Goal: Task Accomplishment & Management: Complete application form

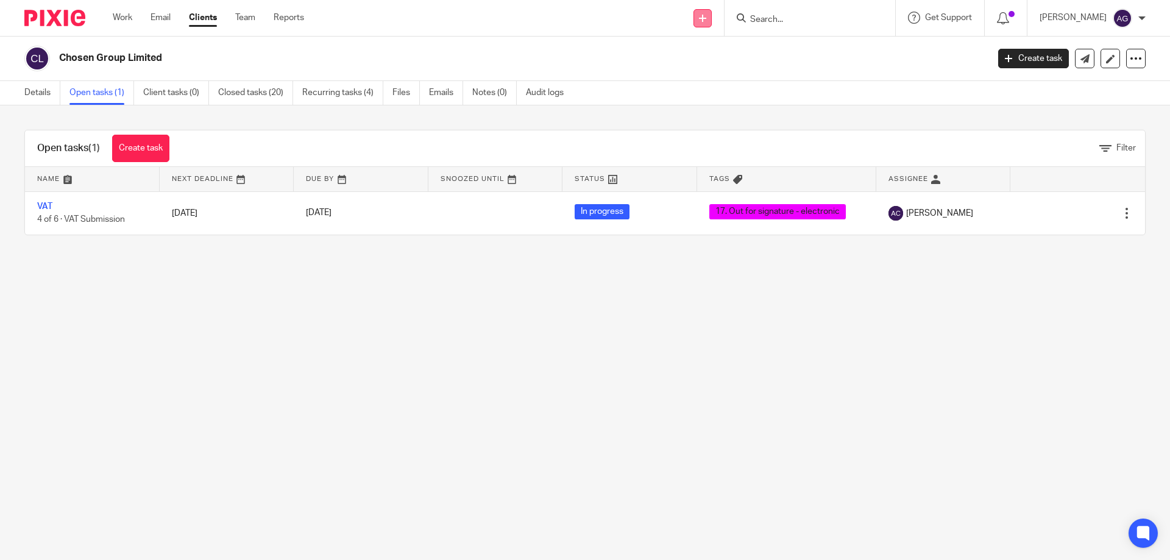
click at [712, 16] on link at bounding box center [702, 18] width 18 height 18
click at [688, 94] on link "Add client" at bounding box center [709, 93] width 75 height 18
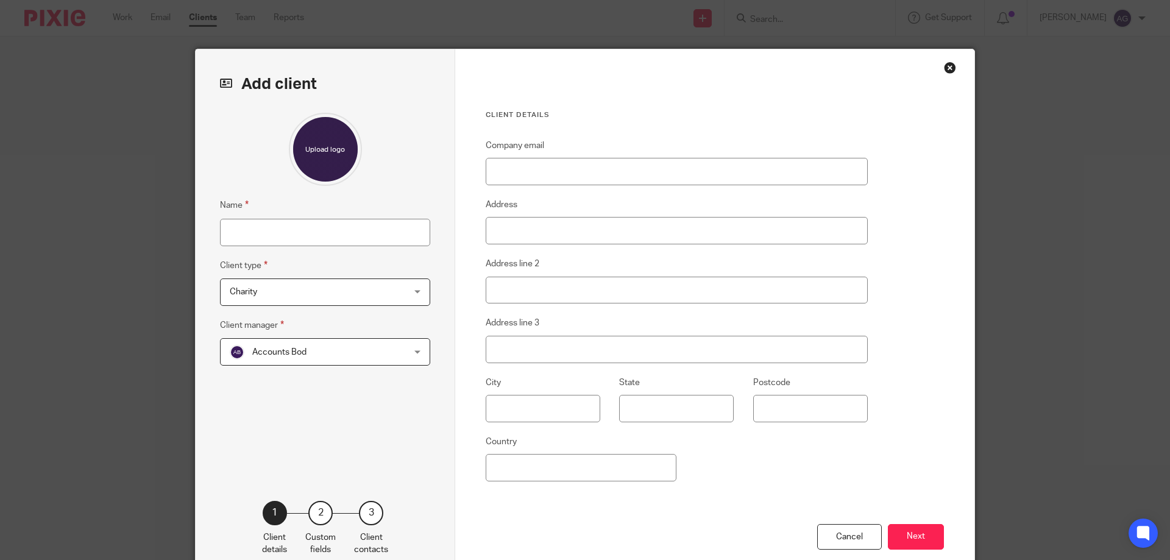
click at [304, 305] on span "Charity" at bounding box center [310, 292] width 160 height 26
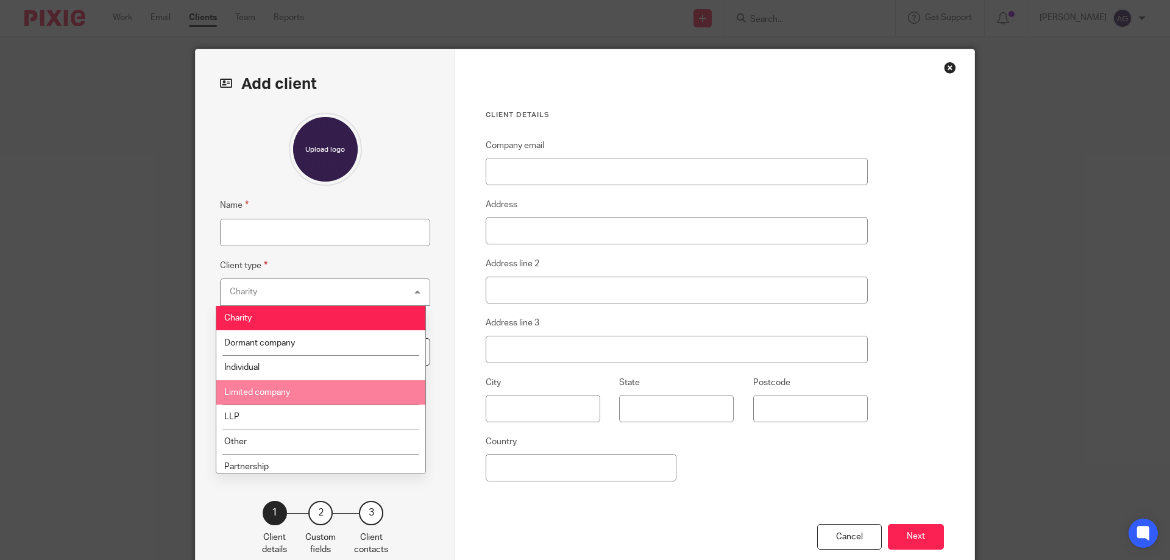
click at [288, 387] on li "Limited company" at bounding box center [320, 392] width 209 height 25
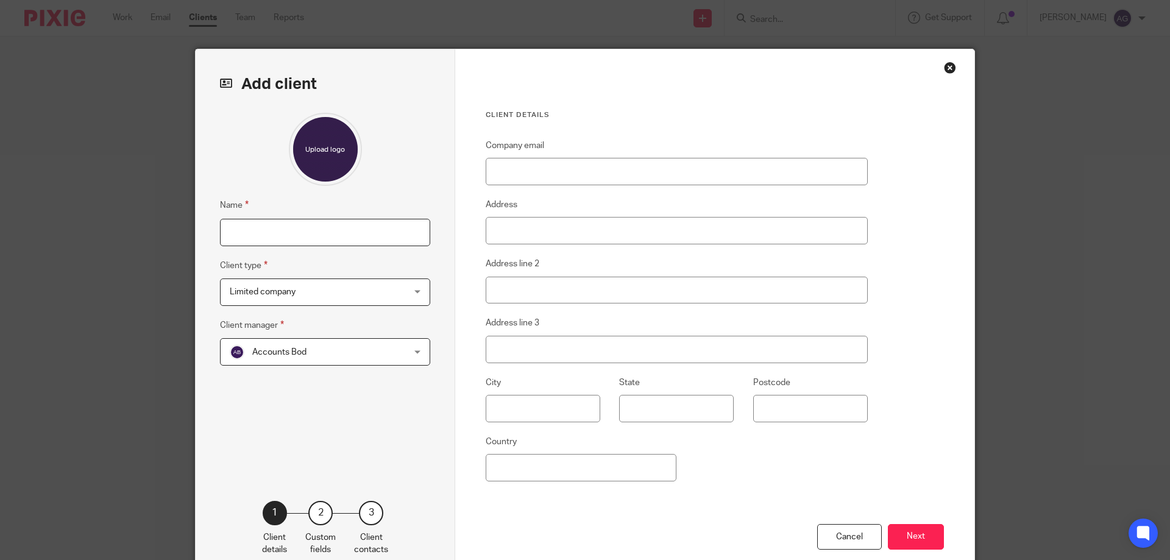
click at [277, 229] on input "Name" at bounding box center [325, 232] width 210 height 27
type input "The Hoyburn Group"
click at [536, 146] on label "Company email" at bounding box center [515, 146] width 59 height 12
click at [536, 158] on input "Company email" at bounding box center [677, 171] width 382 height 27
click at [522, 167] on input "Company email" at bounding box center [677, 171] width 382 height 27
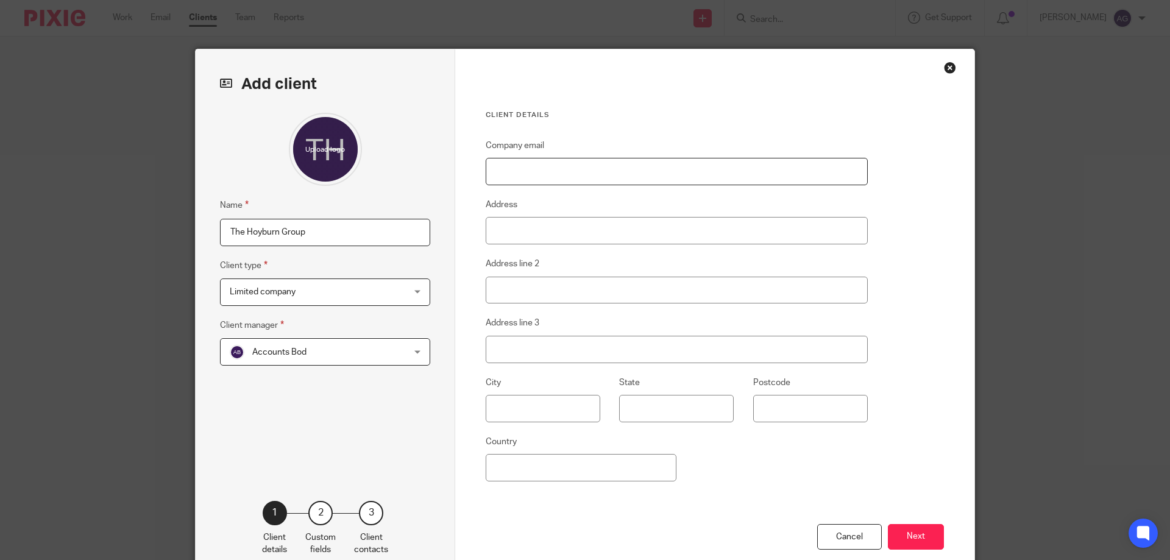
click at [568, 177] on input "Company email" at bounding box center [677, 171] width 382 height 27
paste input "[EMAIL_ADDRESS][DOMAIN_NAME]"
type input "[EMAIL_ADDRESS][DOMAIN_NAME]"
click at [569, 224] on input "Address" at bounding box center [677, 230] width 382 height 27
type input "14 Sutherland Close"
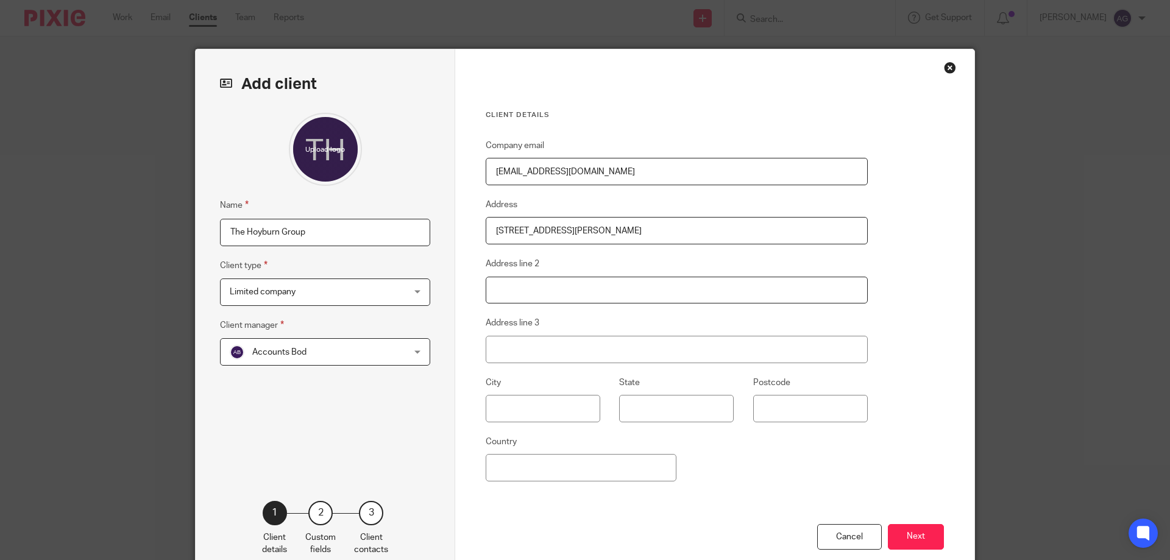
click at [554, 296] on input "Address line 2" at bounding box center [677, 290] width 382 height 27
type input "Wilpshire"
type input "[PERSON_NAME]"
type input "Lancashire"
type input "BB1 9LT"
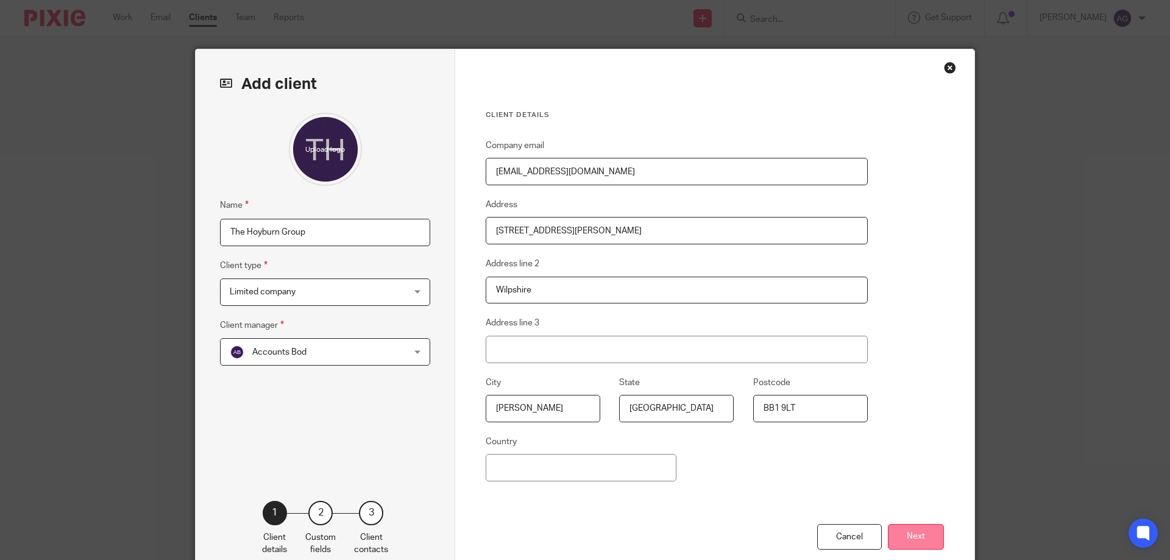
click at [922, 529] on button "Next" at bounding box center [916, 537] width 56 height 26
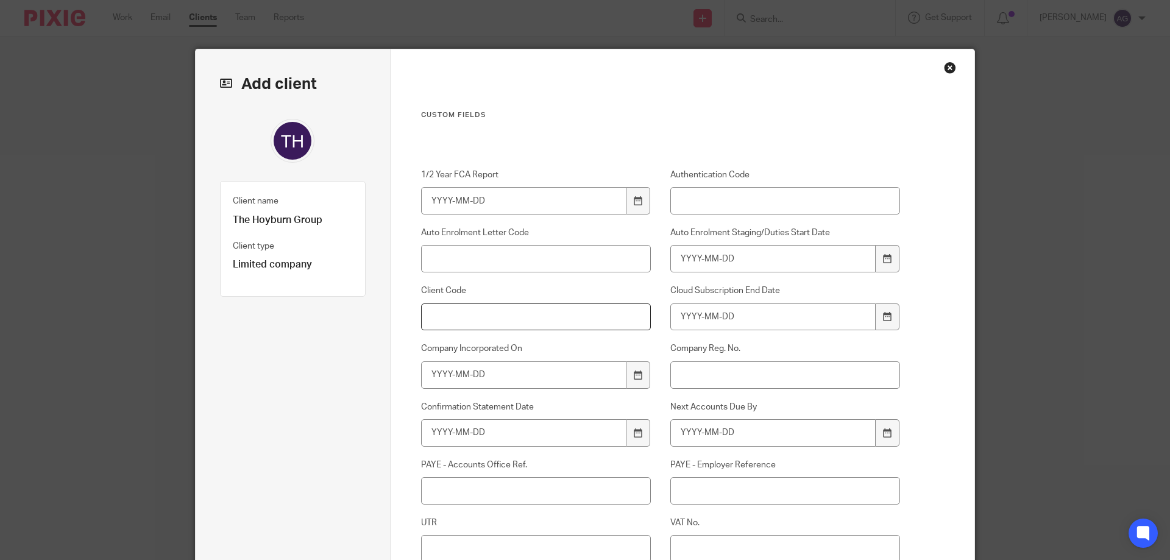
click at [447, 314] on input "Client Code" at bounding box center [536, 316] width 230 height 27
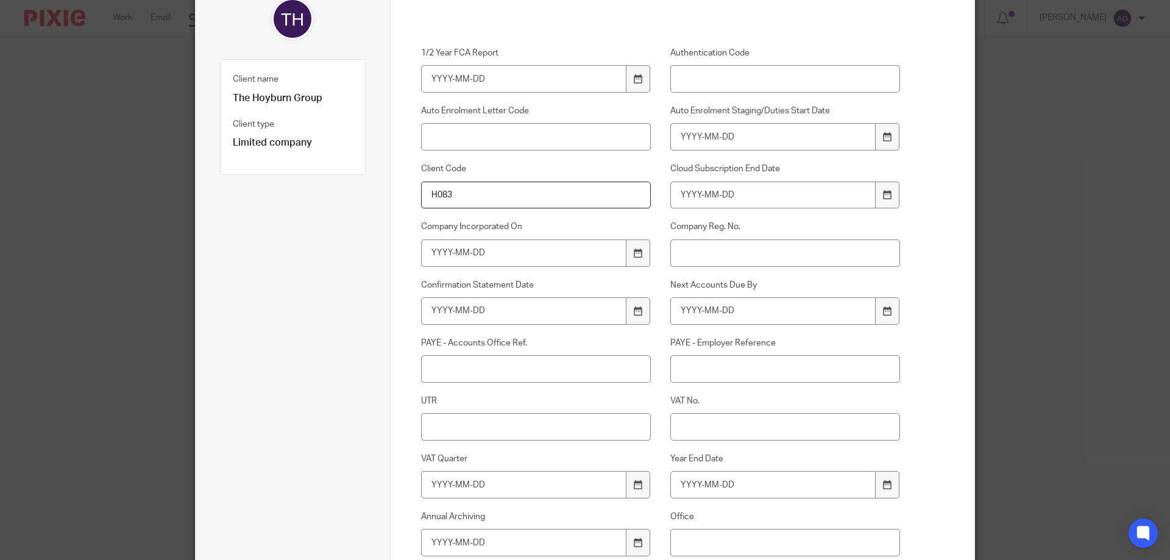
type input "H083"
click at [475, 428] on input "UTR" at bounding box center [536, 426] width 230 height 27
click at [442, 427] on input "UTR" at bounding box center [536, 426] width 230 height 27
paste input "7280516963"
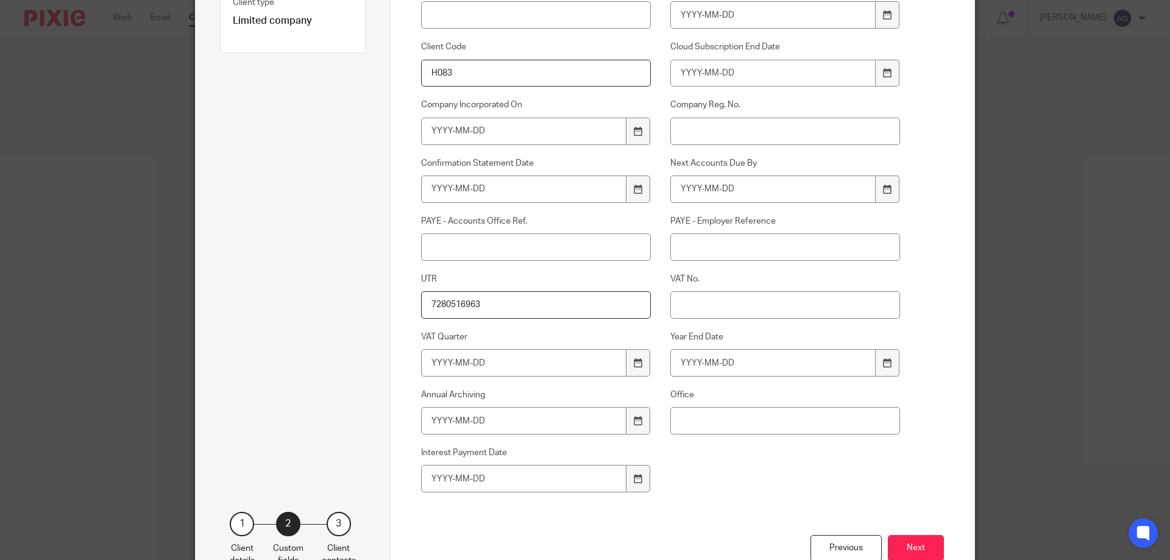
scroll to position [61, 0]
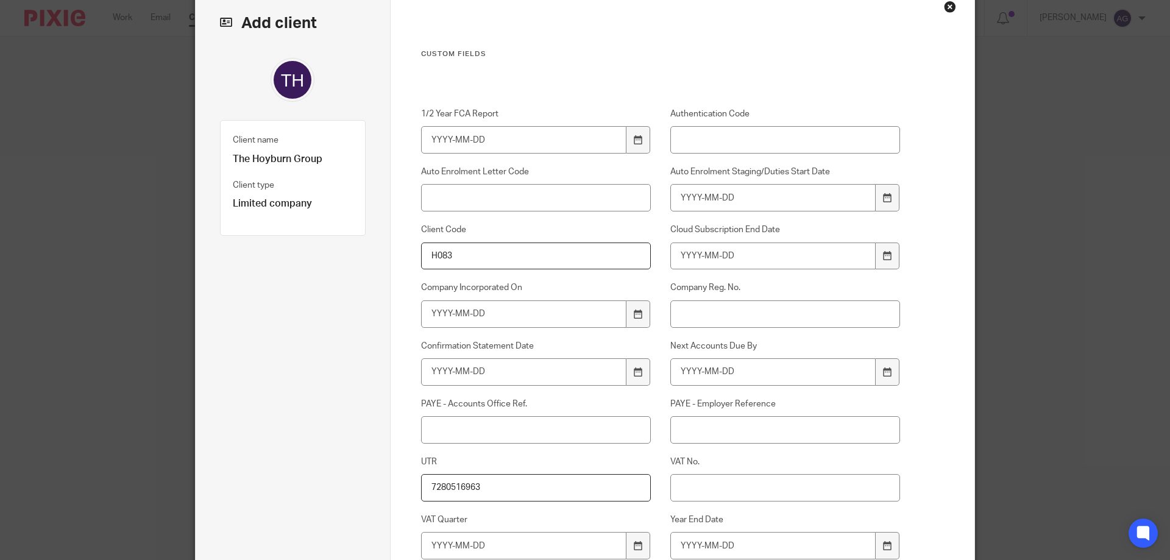
type input "7280516963"
click at [711, 317] on input "Company Reg. No." at bounding box center [785, 313] width 230 height 27
click at [691, 321] on input "Company Reg. No." at bounding box center [785, 313] width 230 height 27
paste input "16616749"
type input "16616749"
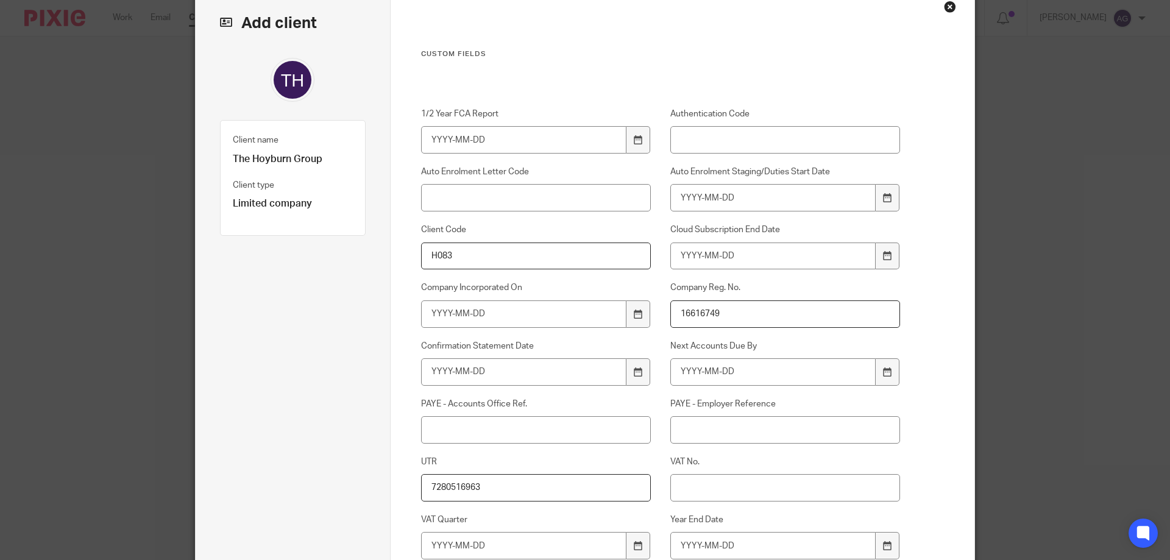
click at [787, 288] on label "Company Reg. No." at bounding box center [785, 288] width 230 height 12
click at [787, 300] on input "16616749" at bounding box center [785, 313] width 230 height 27
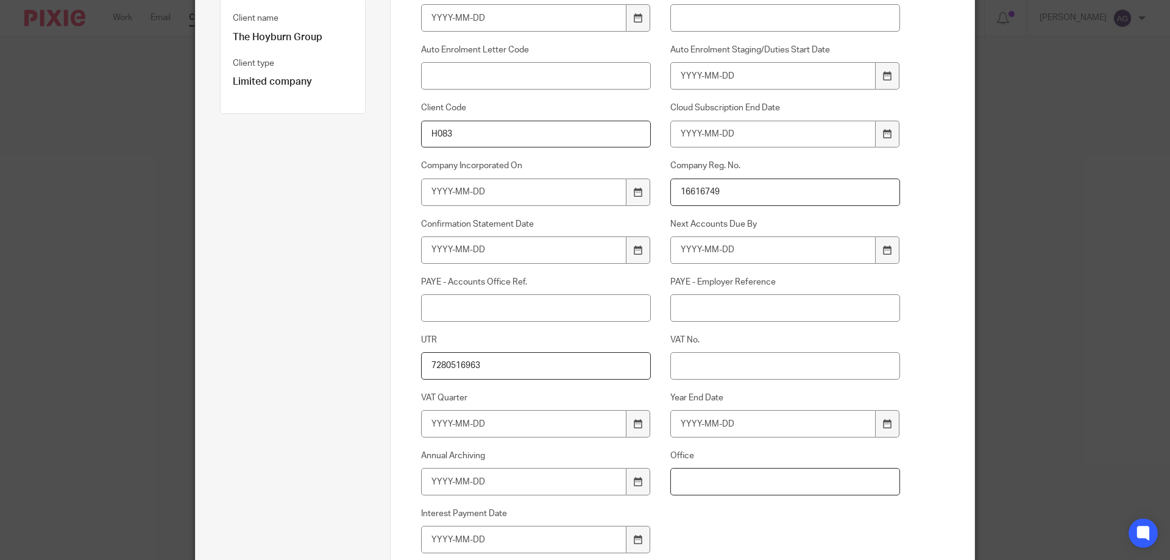
click at [723, 484] on input "Office" at bounding box center [785, 481] width 230 height 27
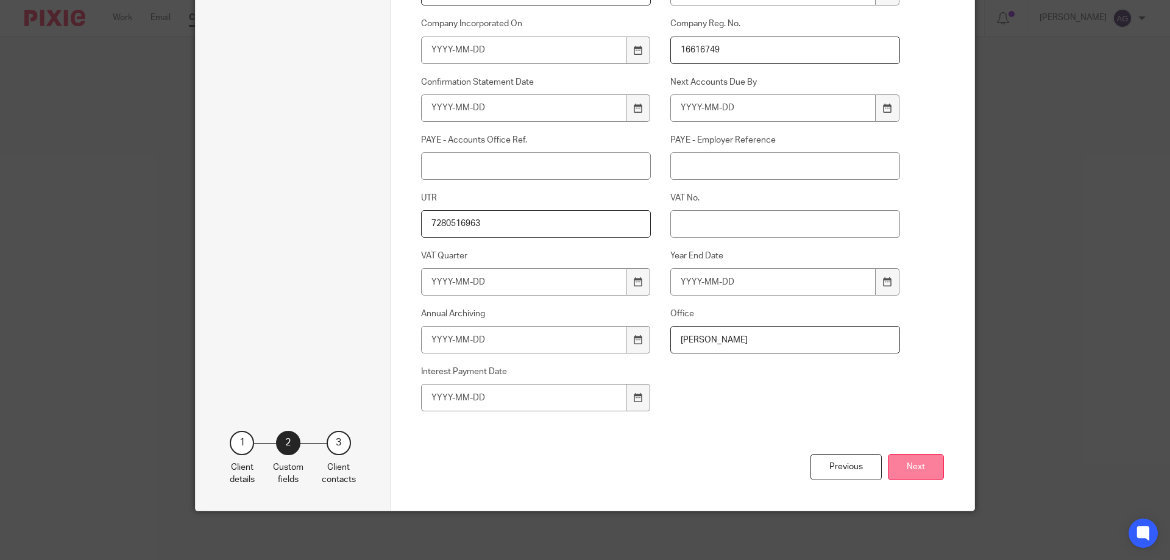
type input "Blackburn"
click at [923, 469] on button "Next" at bounding box center [916, 467] width 56 height 26
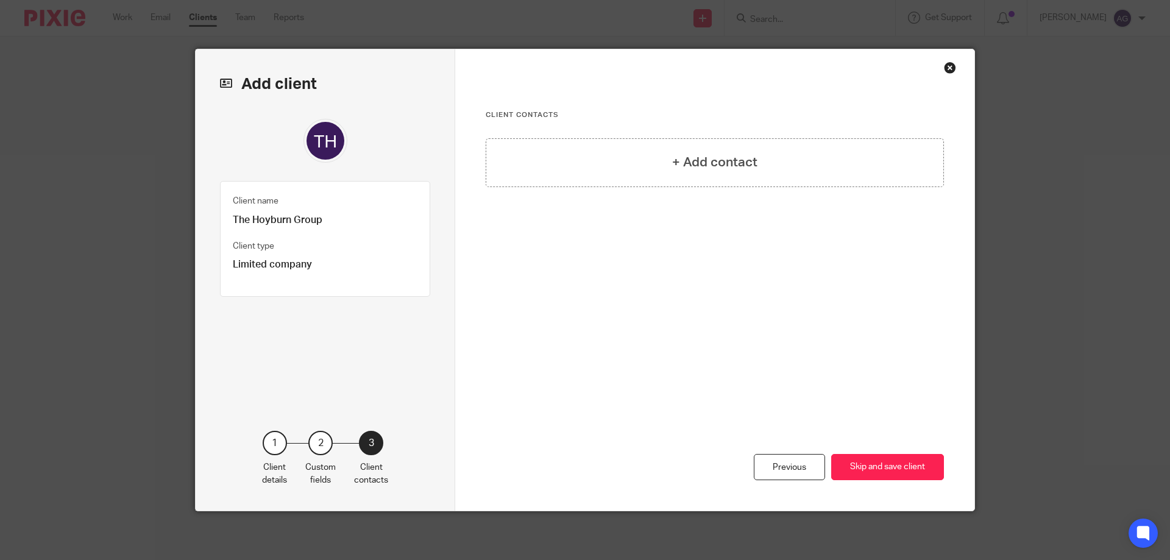
scroll to position [0, 0]
click at [672, 161] on h4 "+ Add contact" at bounding box center [714, 162] width 85 height 19
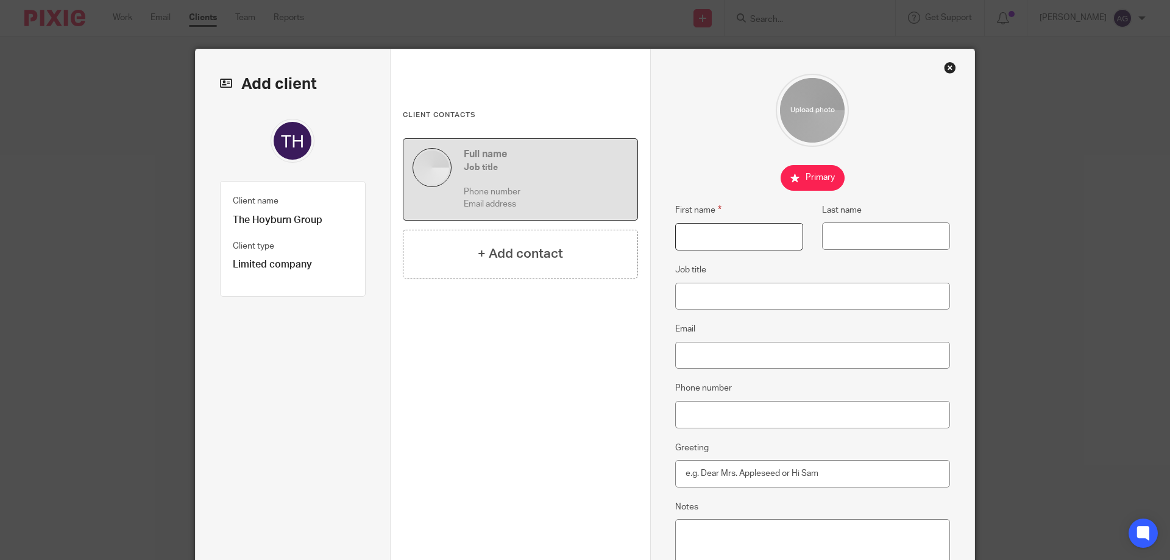
click at [718, 240] on input "First name" at bounding box center [739, 236] width 128 height 27
type input "Aiden"
type input "Hoyle"
click at [721, 292] on input "Job title" at bounding box center [812, 296] width 275 height 27
click at [707, 356] on input "Email" at bounding box center [812, 355] width 275 height 27
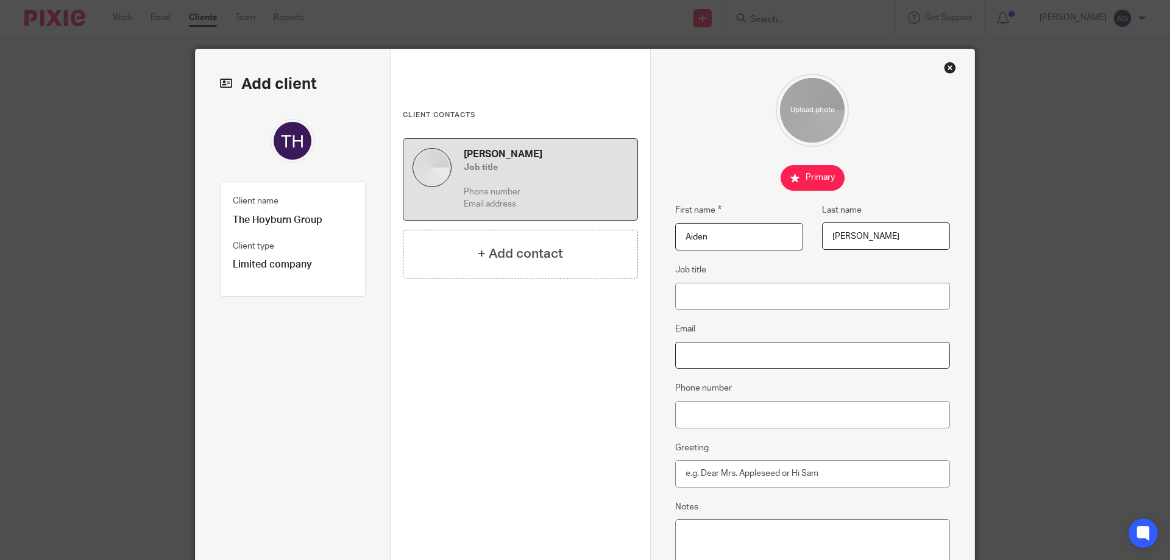
click at [701, 355] on input "Email" at bounding box center [812, 355] width 275 height 27
paste input "Ady.hoyle@yahoo.co.uk"
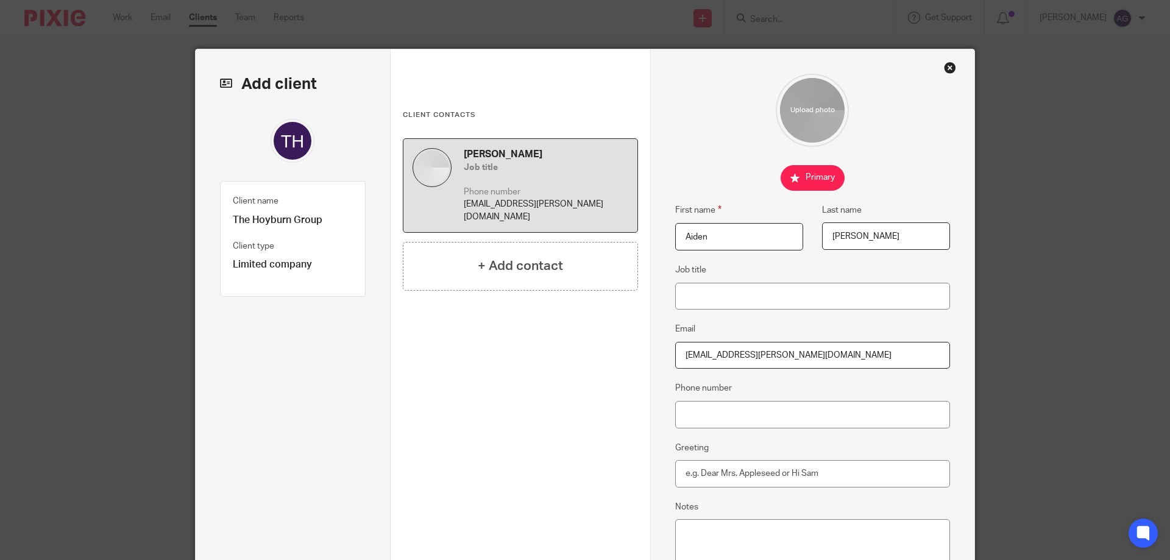
type input "Ady.hoyle@yahoo.co.uk"
click at [693, 408] on input "Phone number" at bounding box center [812, 414] width 275 height 27
paste input "07387 271 168"
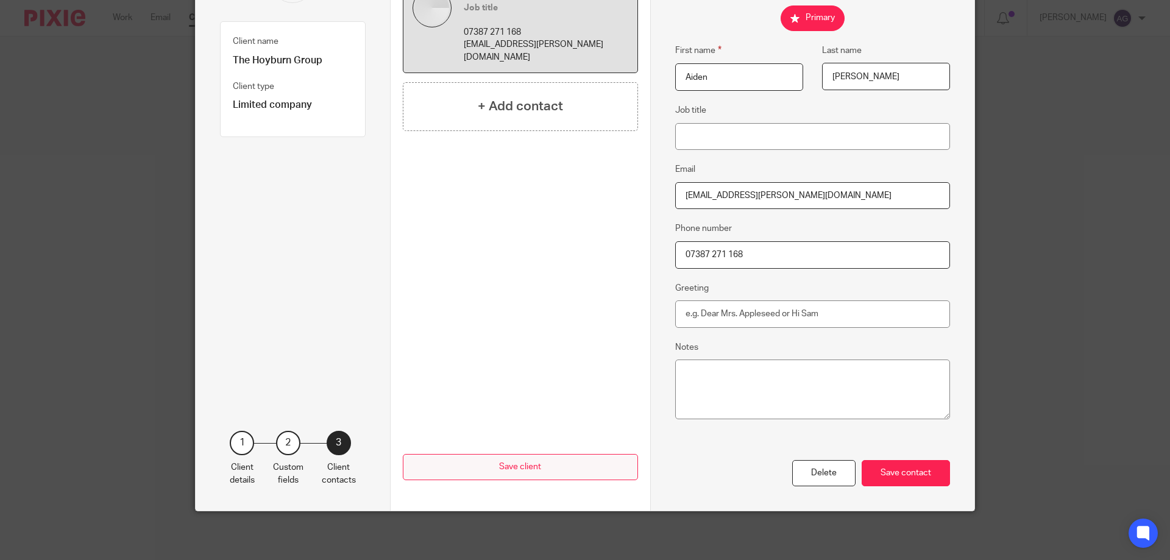
type input "07387 271 168"
click at [535, 459] on button "Save client" at bounding box center [520, 467] width 235 height 26
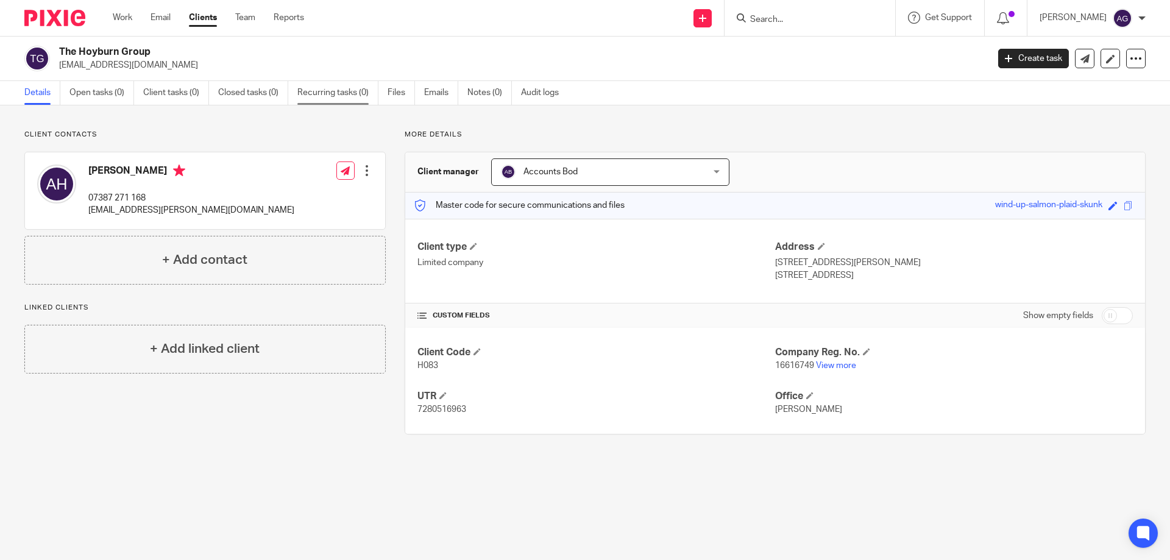
click at [332, 96] on link "Recurring tasks (0)" at bounding box center [337, 93] width 81 height 24
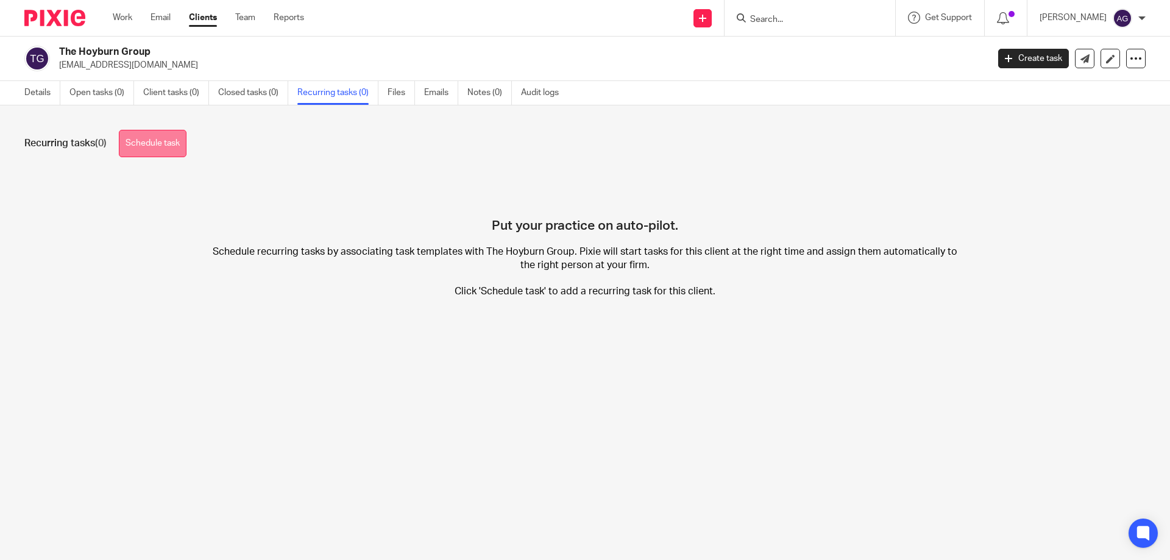
click at [168, 141] on link "Schedule task" at bounding box center [153, 143] width 68 height 27
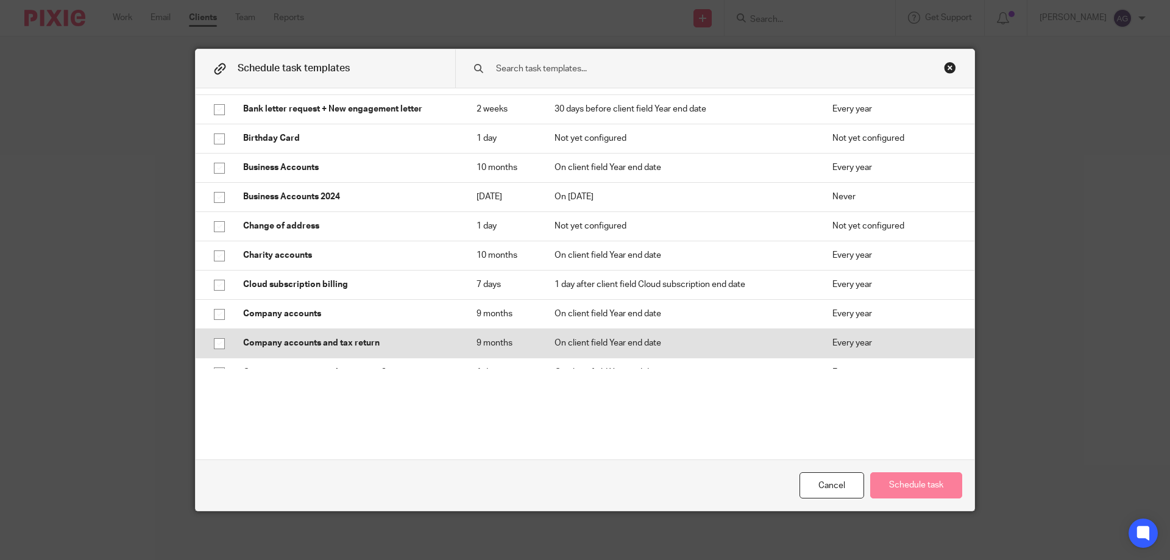
scroll to position [305, 0]
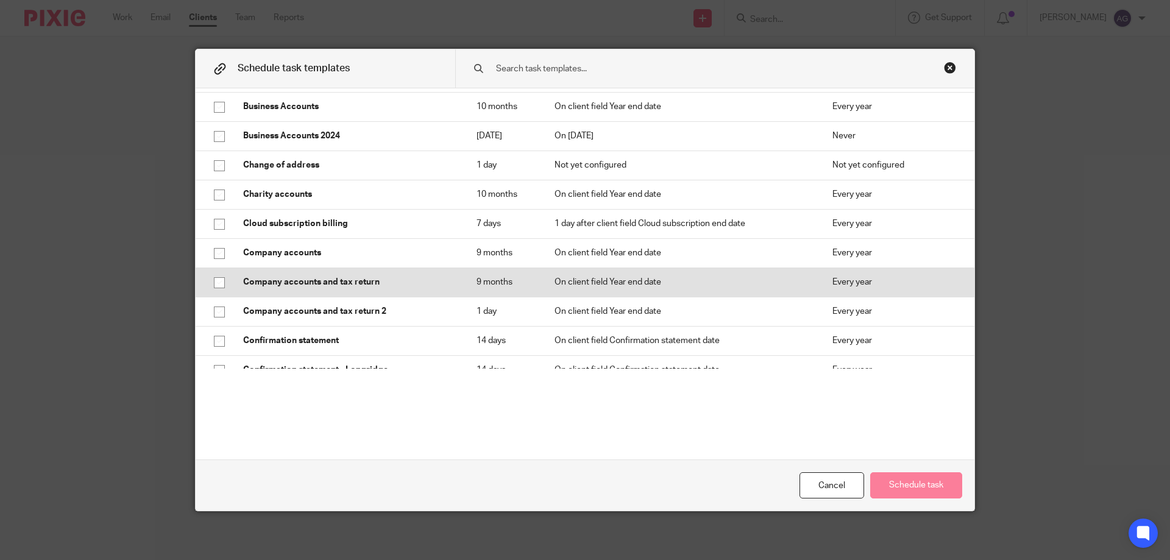
click at [216, 283] on input "checkbox" at bounding box center [219, 282] width 23 height 23
checkbox input "true"
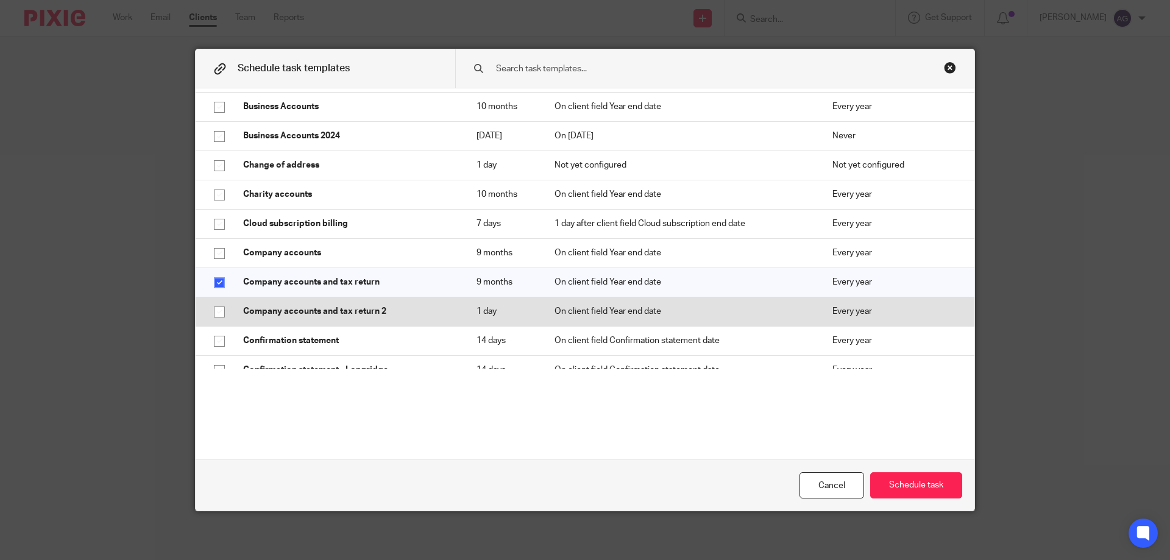
scroll to position [366, 0]
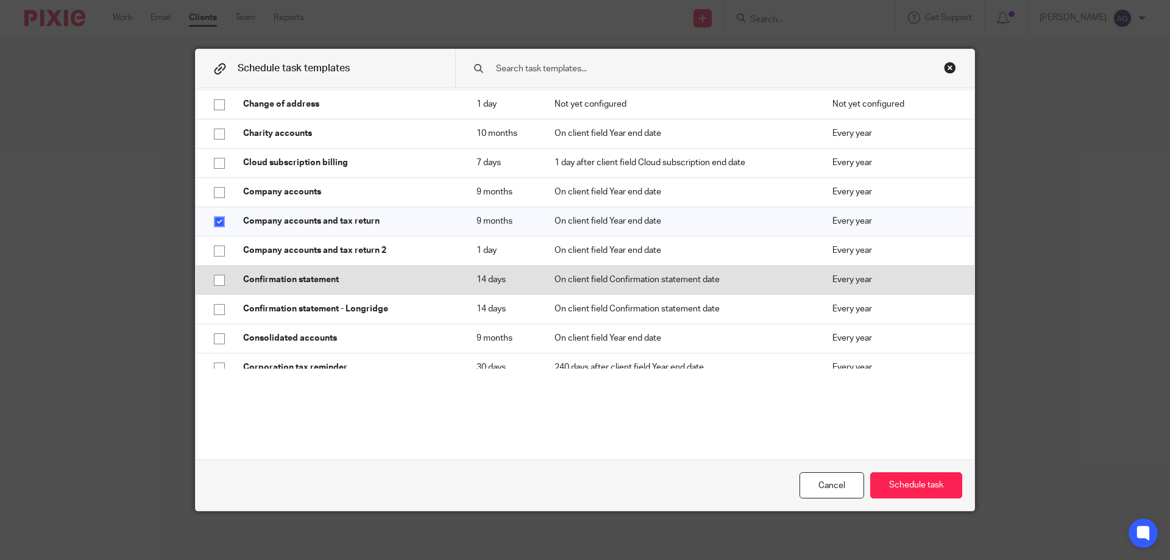
click at [218, 278] on input "checkbox" at bounding box center [219, 280] width 23 height 23
checkbox input "true"
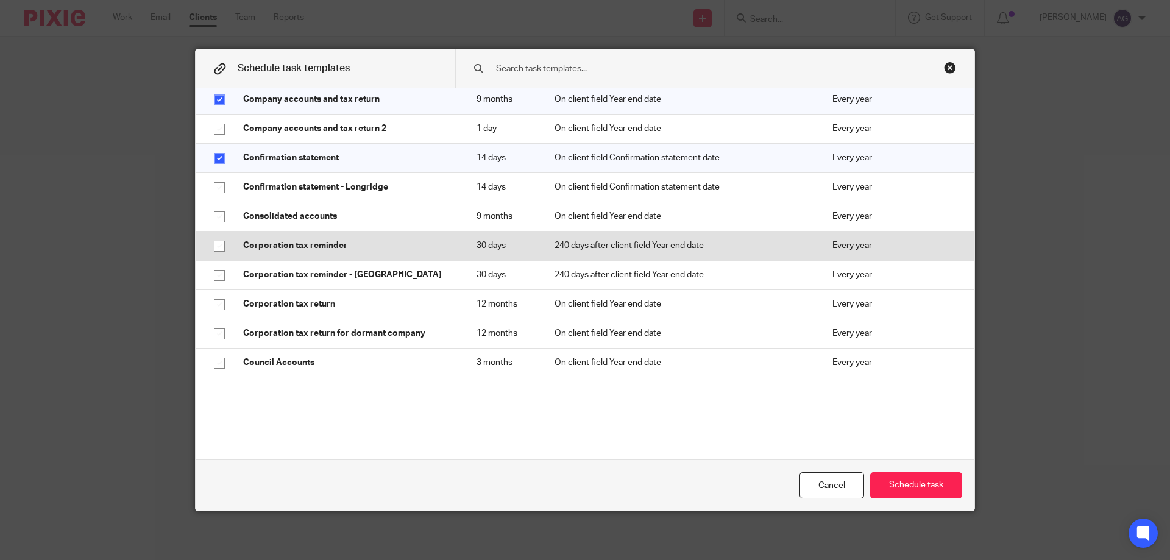
click at [218, 243] on input "checkbox" at bounding box center [219, 246] width 23 height 23
checkbox input "true"
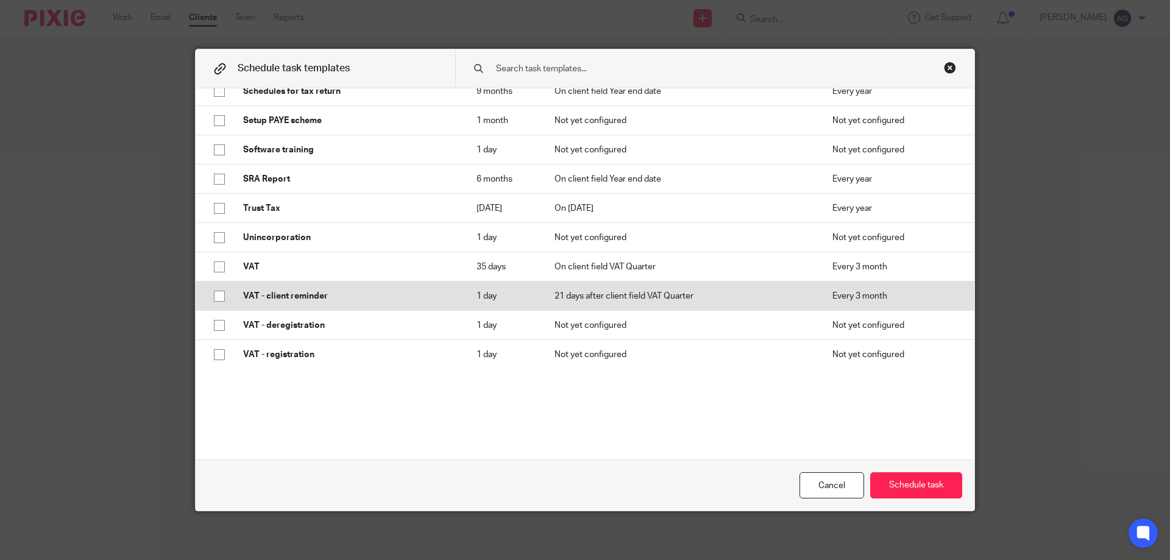
scroll to position [1540, 0]
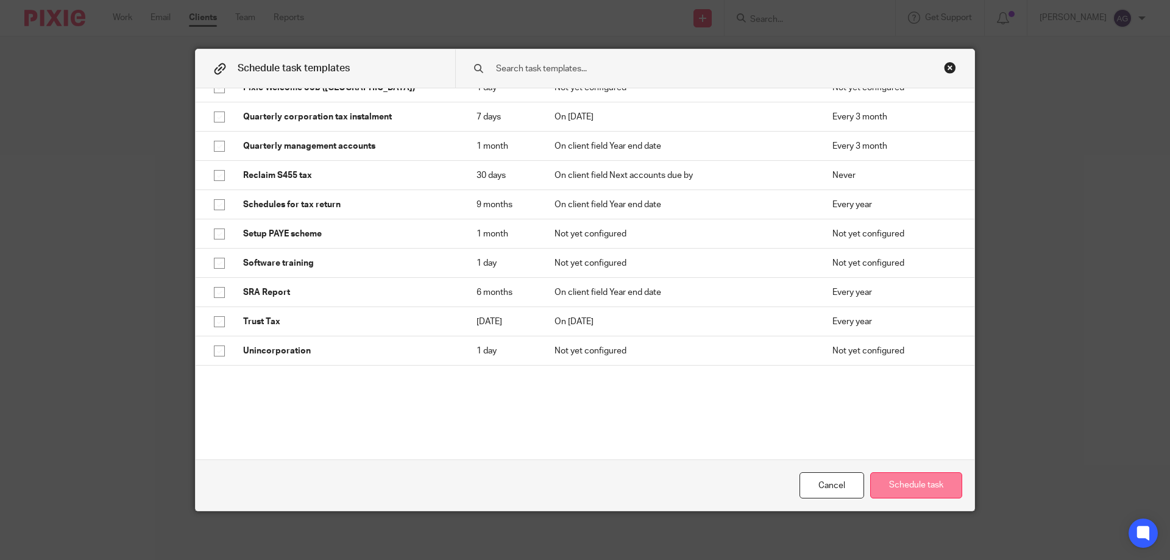
click at [918, 496] on button "Schedule task" at bounding box center [916, 485] width 92 height 26
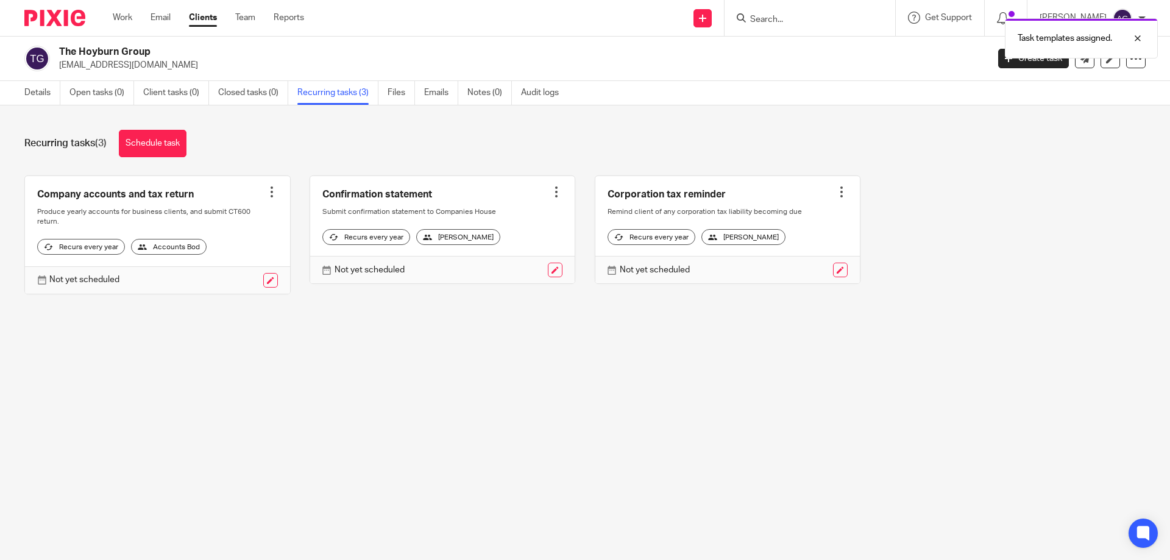
click at [1137, 64] on div "The Hoyburn Group [EMAIL_ADDRESS][DOMAIN_NAME] Create task Update from Companie…" at bounding box center [585, 59] width 1170 height 44
click at [1129, 65] on div at bounding box center [1136, 59] width 20 height 20
click at [1041, 88] on link "Update from Companies House" at bounding box center [1060, 89] width 135 height 18
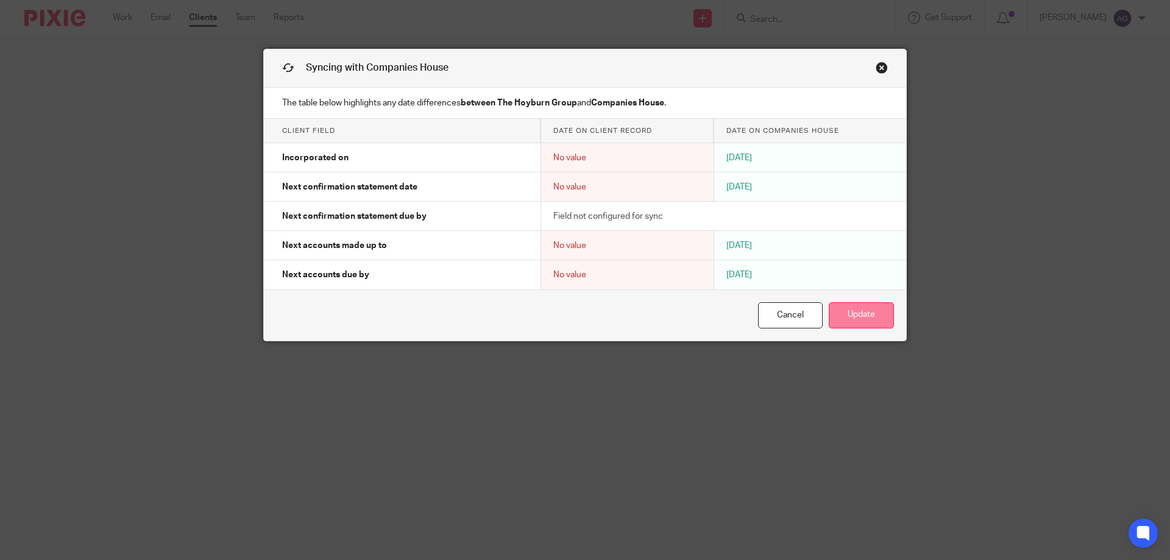
click at [859, 311] on button "Update" at bounding box center [861, 315] width 65 height 26
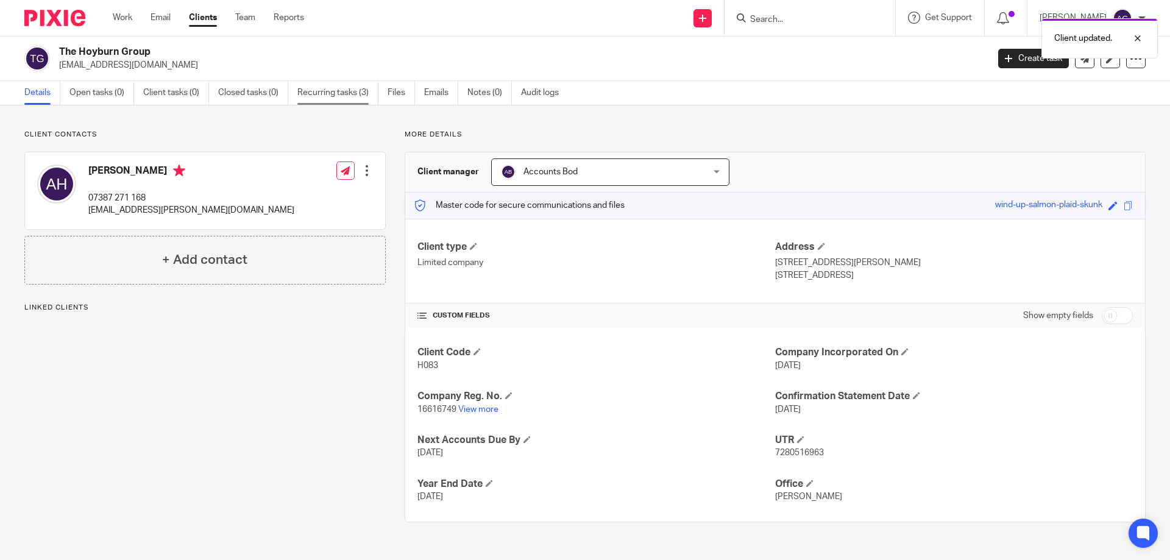
click at [325, 91] on link "Recurring tasks (3)" at bounding box center [337, 93] width 81 height 24
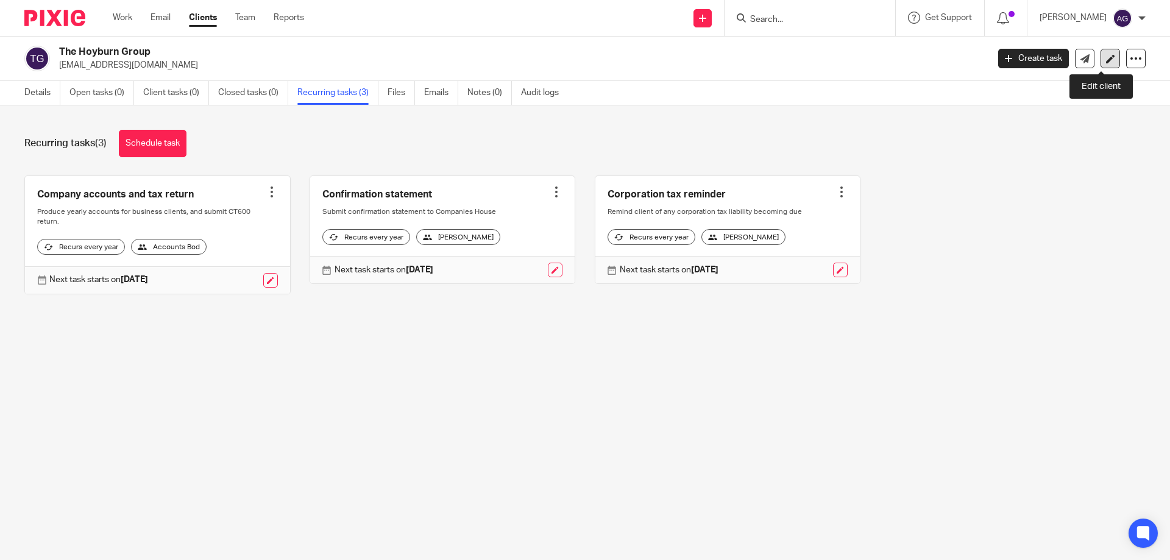
click at [1106, 61] on icon at bounding box center [1110, 58] width 9 height 9
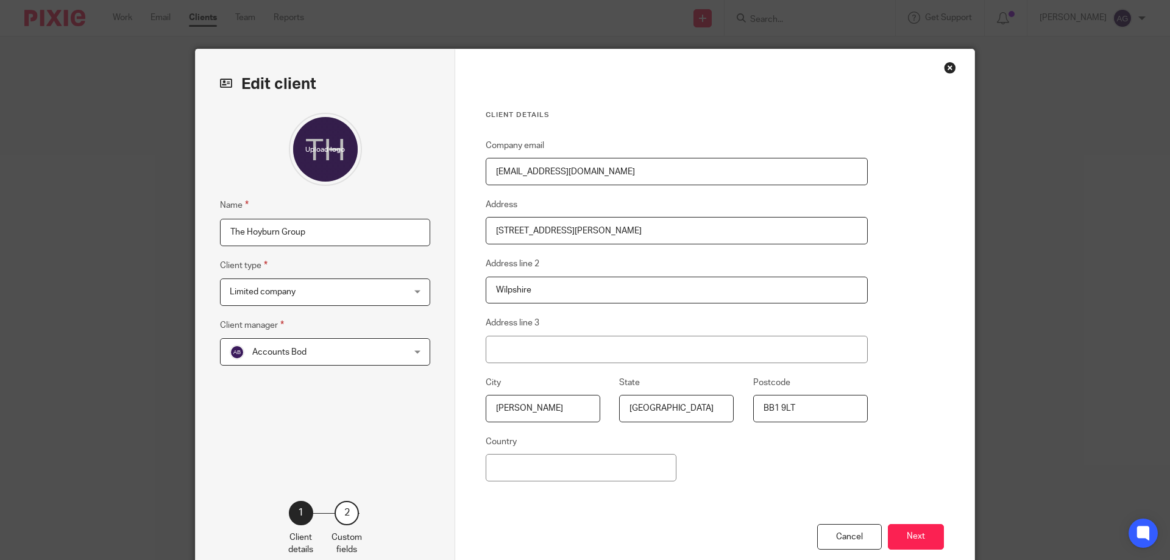
click at [335, 238] on input "The Hoyburn Group" at bounding box center [325, 232] width 210 height 27
click at [328, 231] on input "The Hoyburn Group" at bounding box center [325, 232] width 210 height 27
type input "The Hoyburn Group Ltd"
click at [905, 538] on button "Next" at bounding box center [916, 537] width 56 height 26
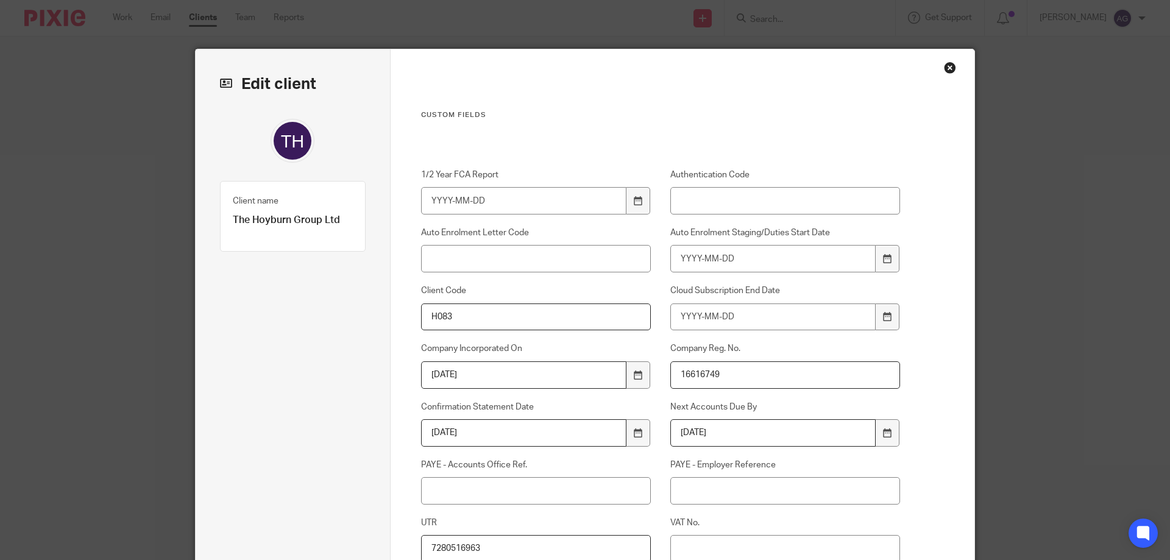
scroll to position [325, 0]
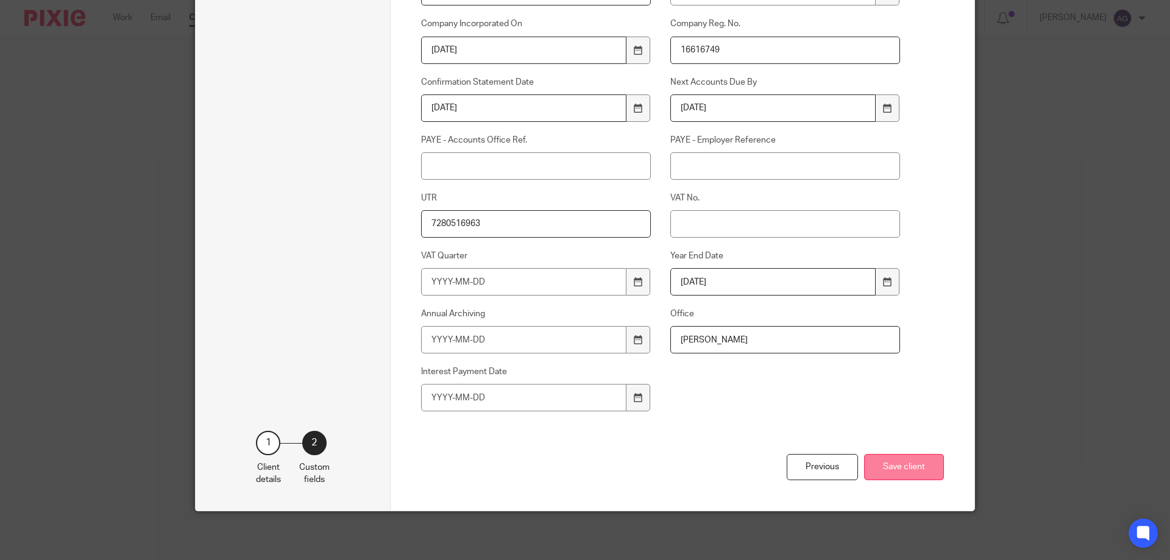
click at [917, 469] on button "Save client" at bounding box center [904, 467] width 80 height 26
